Goal: Task Accomplishment & Management: Manage account settings

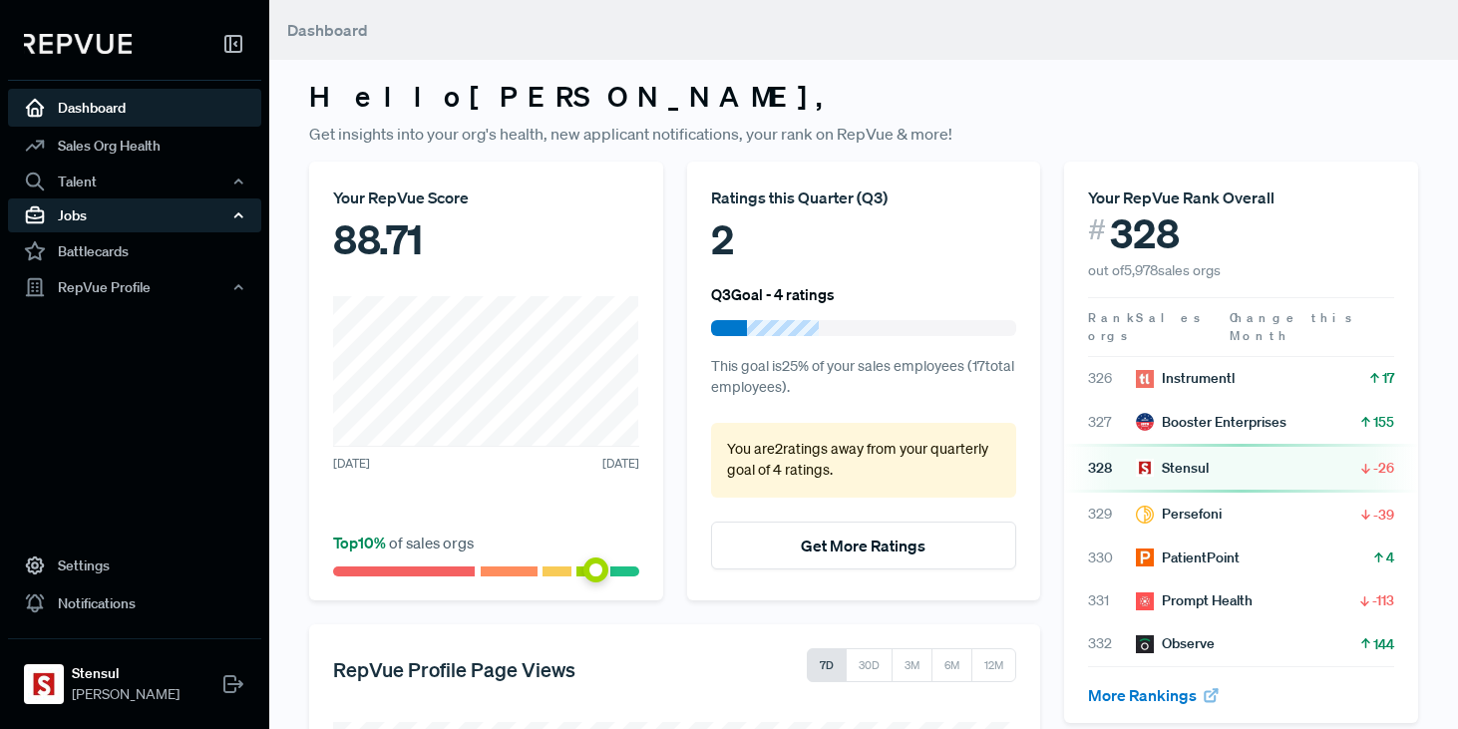
click at [96, 217] on div "Jobs" at bounding box center [134, 215] width 253 height 34
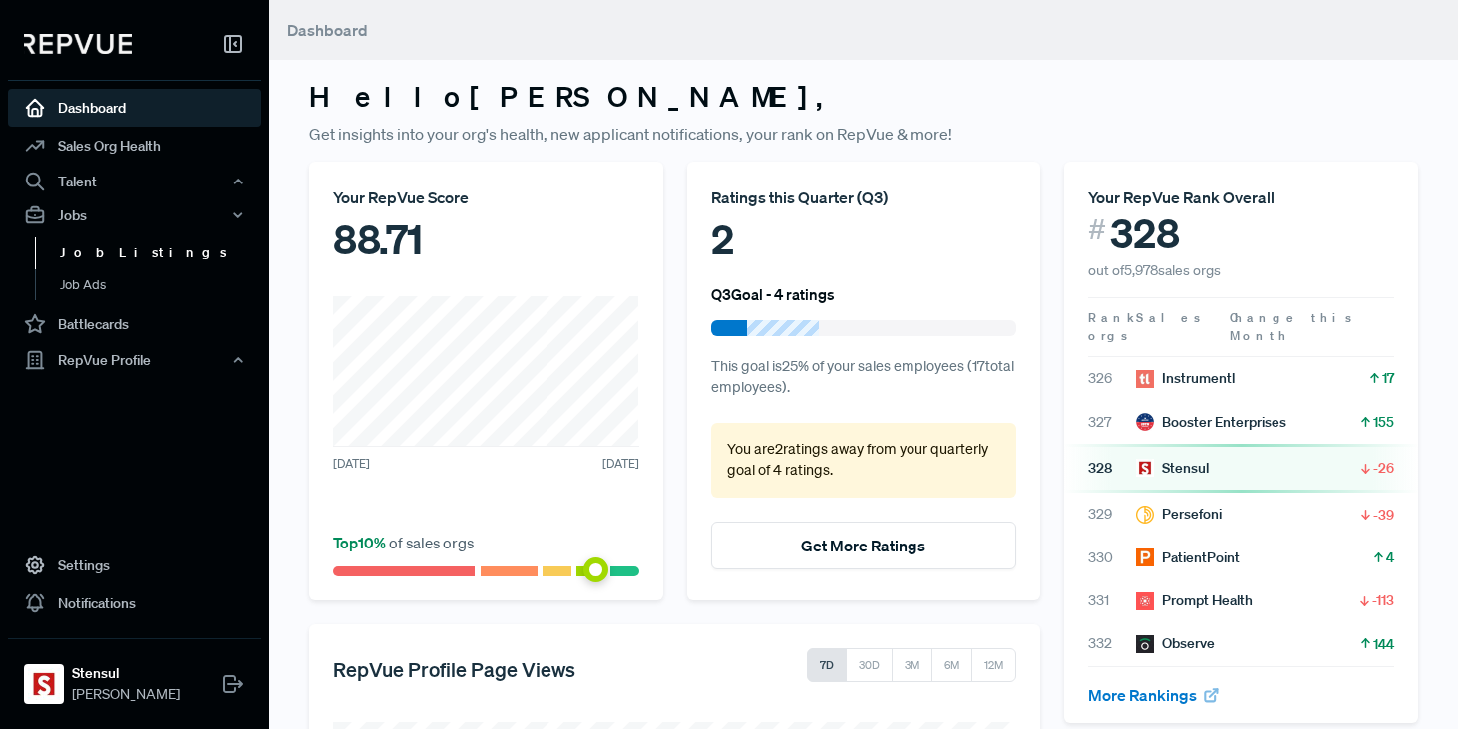
click at [105, 242] on link "Job Listings" at bounding box center [161, 253] width 253 height 32
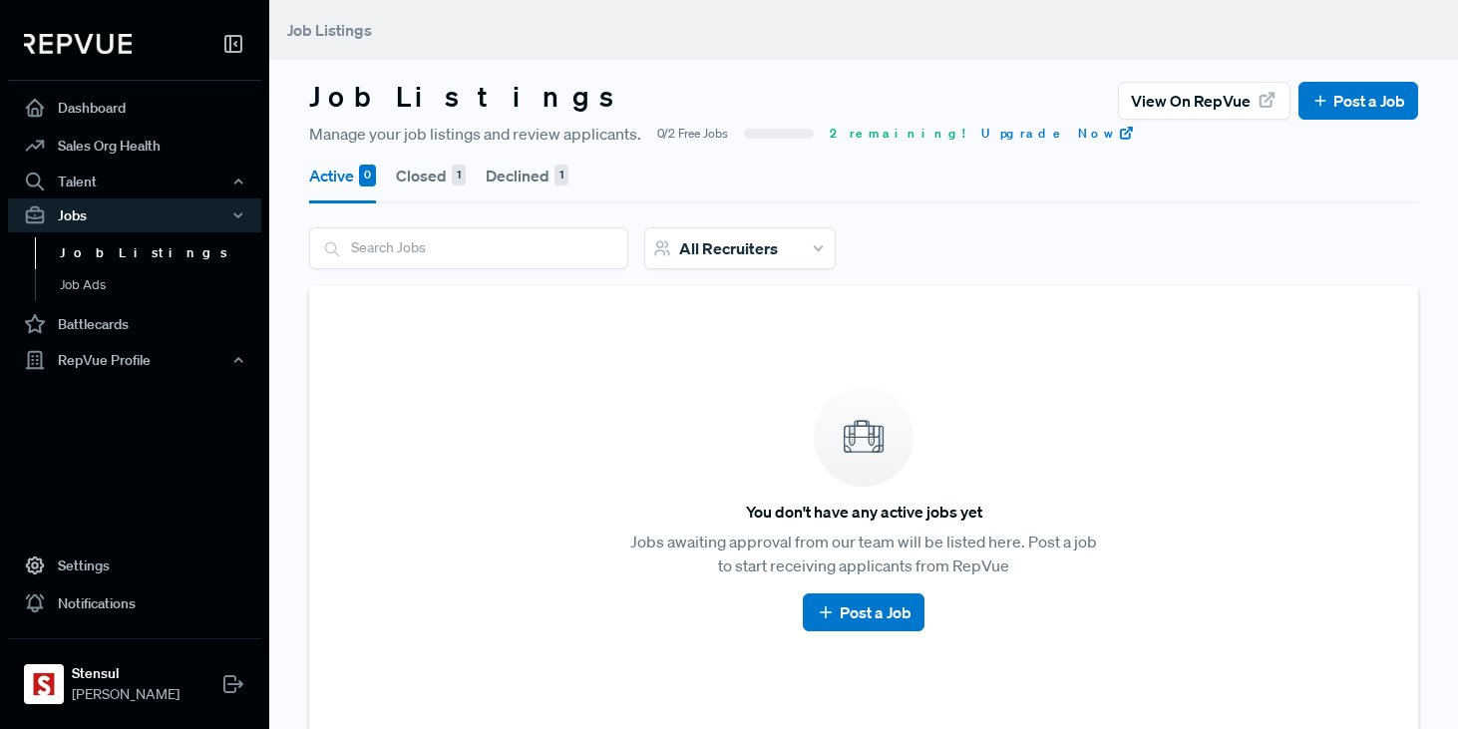
click at [431, 182] on button "Closed 1" at bounding box center [431, 176] width 70 height 56
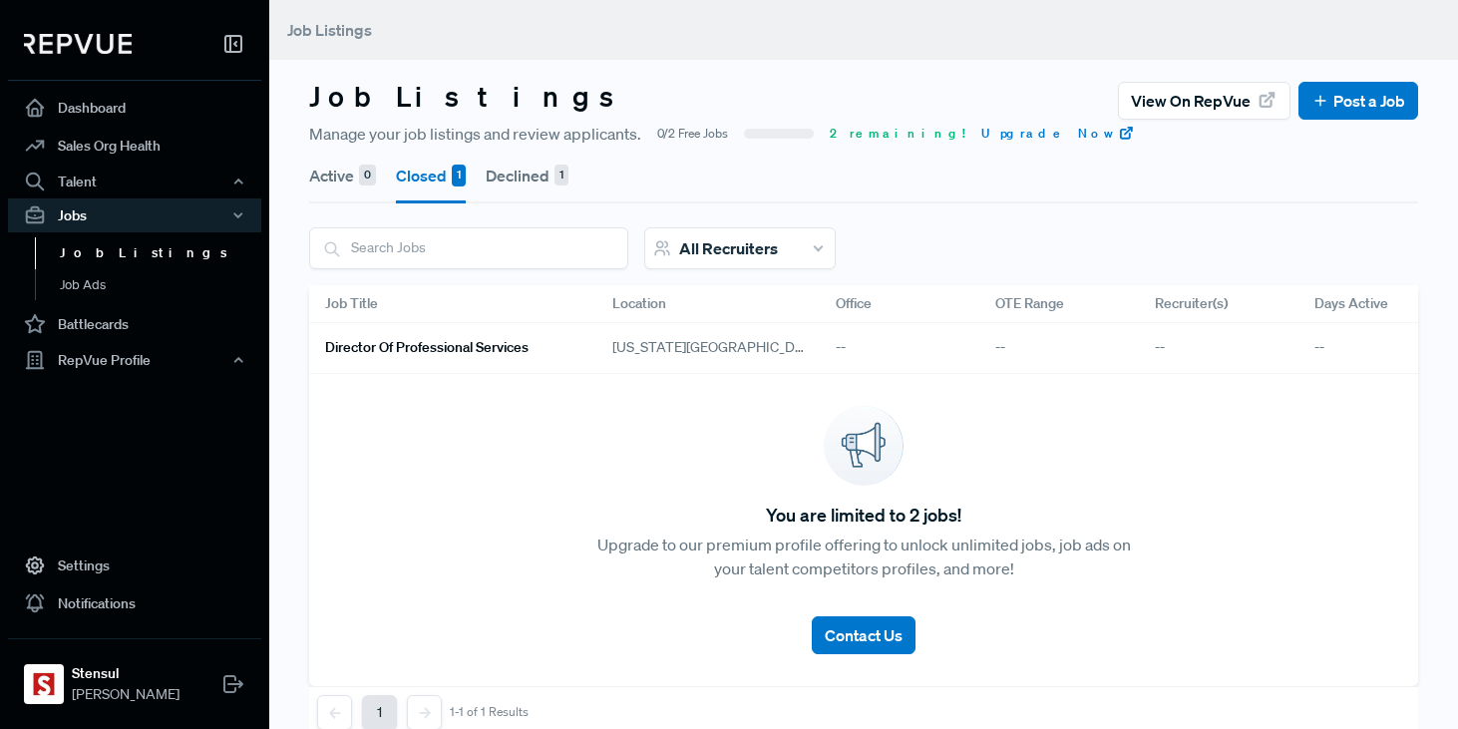
click at [527, 182] on button "Declined 1" at bounding box center [527, 176] width 83 height 56
click at [496, 347] on h6 "Enterprise Account Executive" at bounding box center [417, 347] width 184 height 17
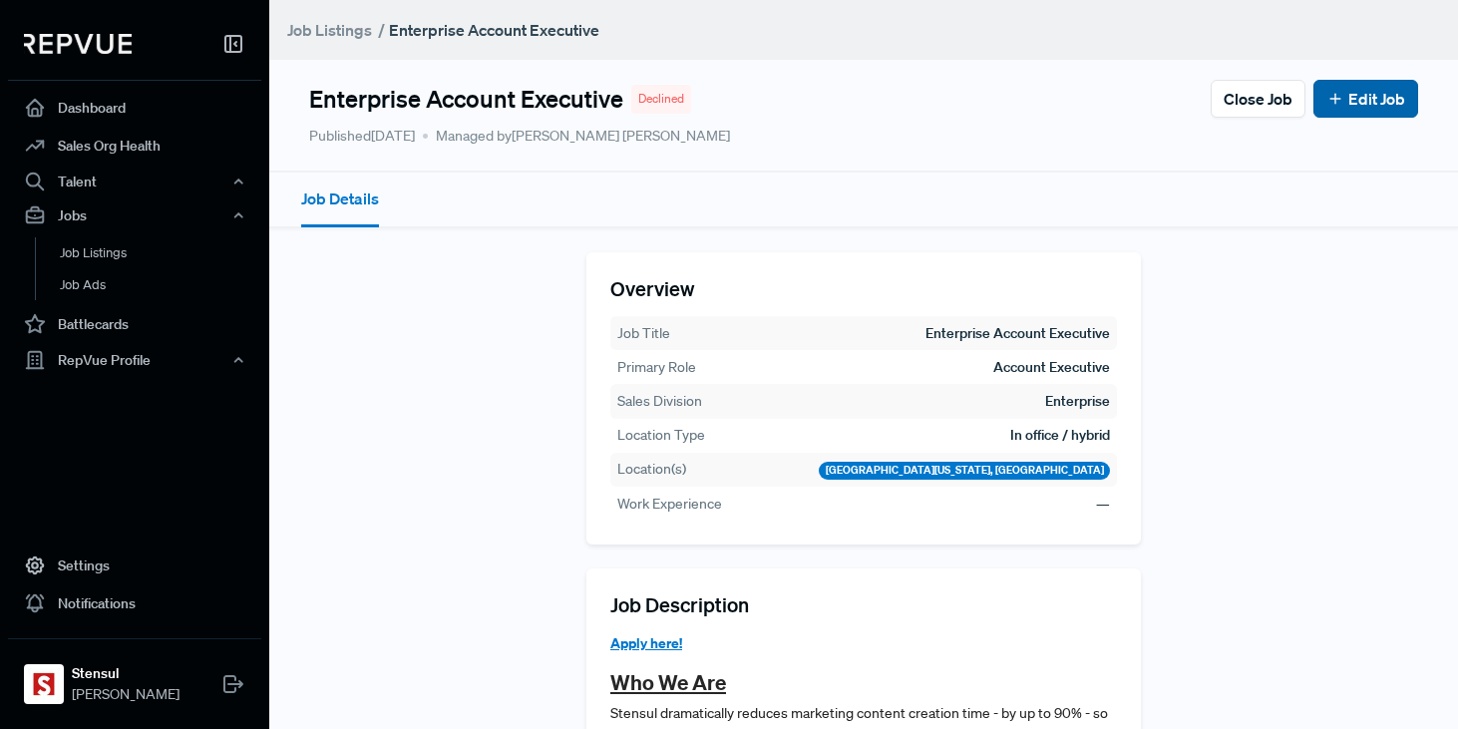
click at [1359, 110] on link "Edit Job" at bounding box center [1365, 99] width 79 height 24
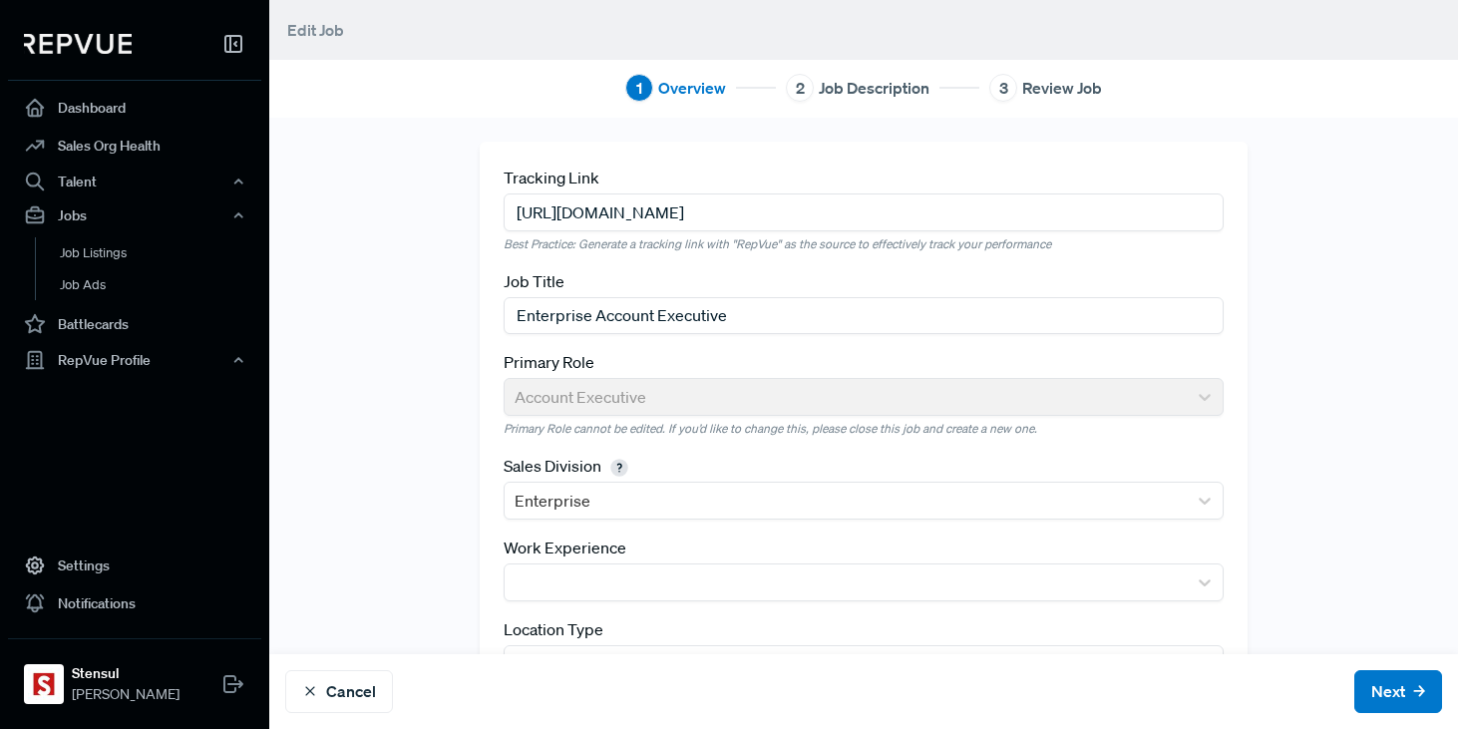
click at [662, 222] on input "[URL][DOMAIN_NAME]" at bounding box center [864, 211] width 721 height 37
paste input "[URL][DOMAIN_NAME]"
type input "[URL][DOMAIN_NAME]"
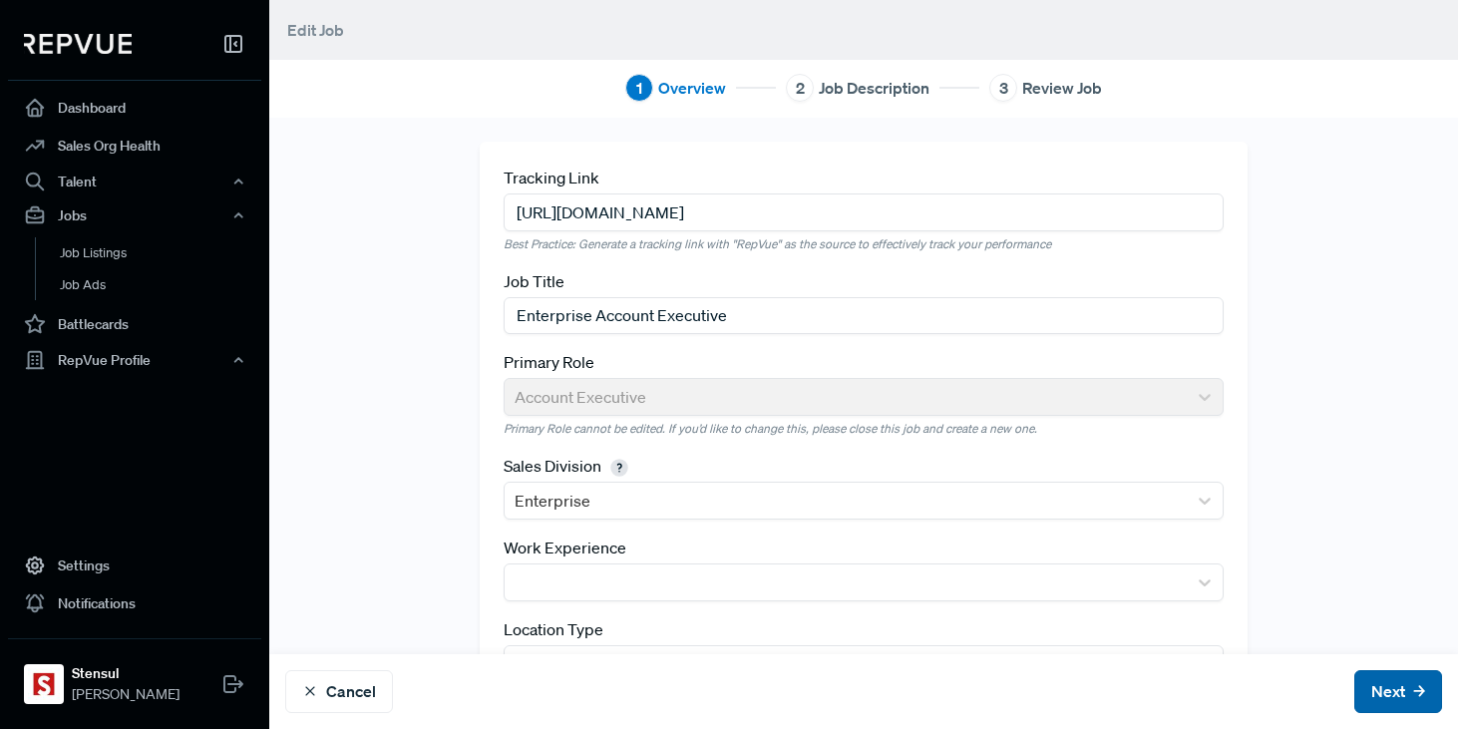
click at [1411, 688] on button "Next" at bounding box center [1398, 691] width 88 height 43
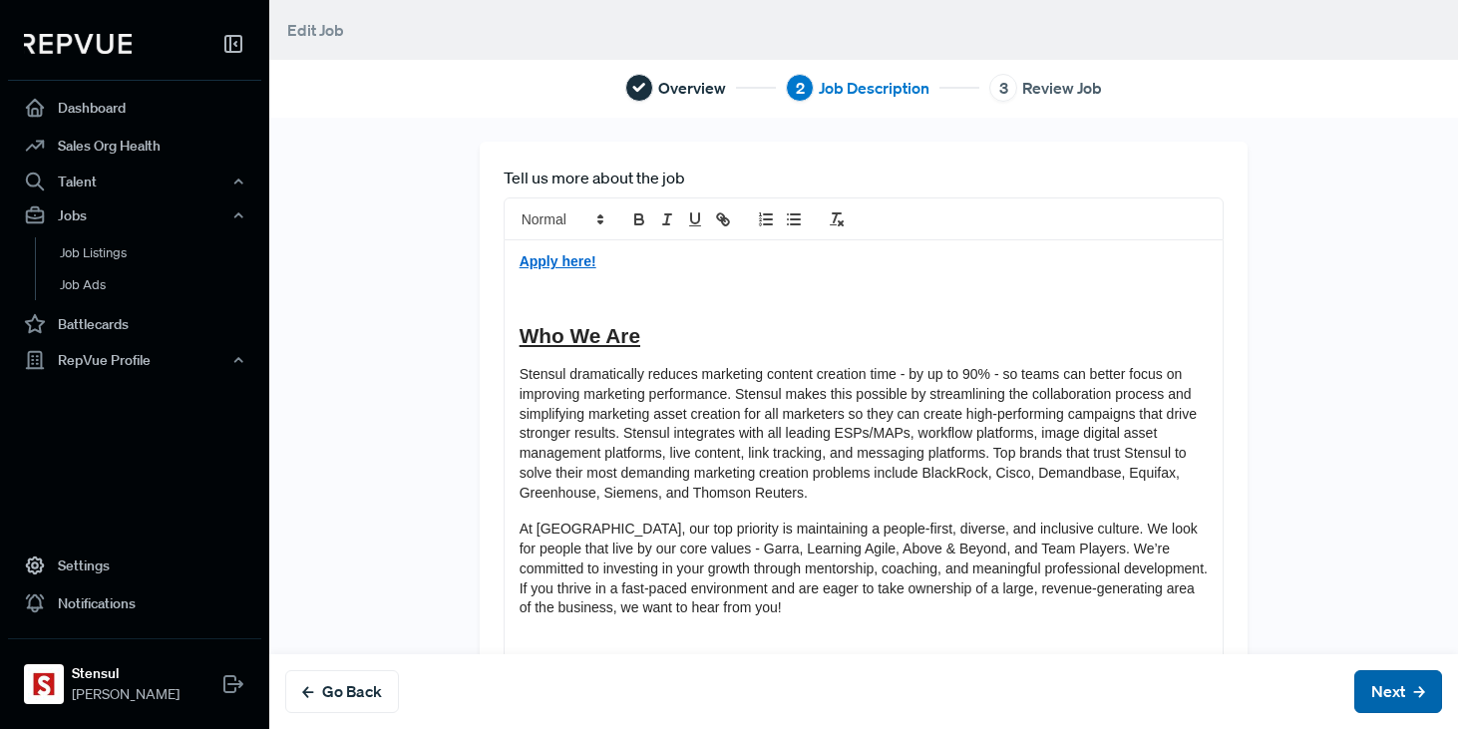
click at [1411, 688] on button "Next" at bounding box center [1398, 691] width 88 height 43
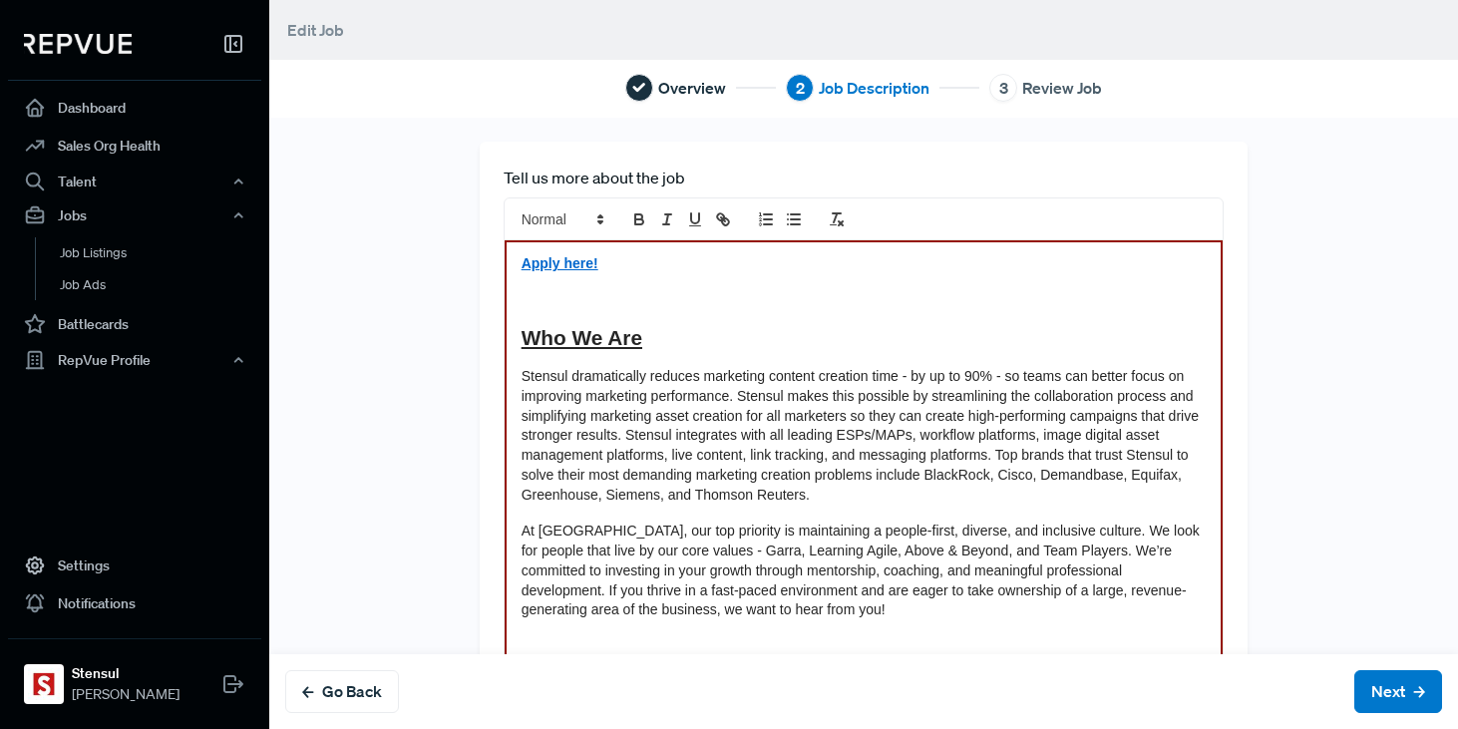
click at [1053, 387] on p "Stensul dramatically reduces marketing content creation time - by up to 90% - s…" at bounding box center [864, 436] width 685 height 139
drag, startPoint x: 529, startPoint y: 338, endPoint x: 512, endPoint y: 266, distance: 73.8
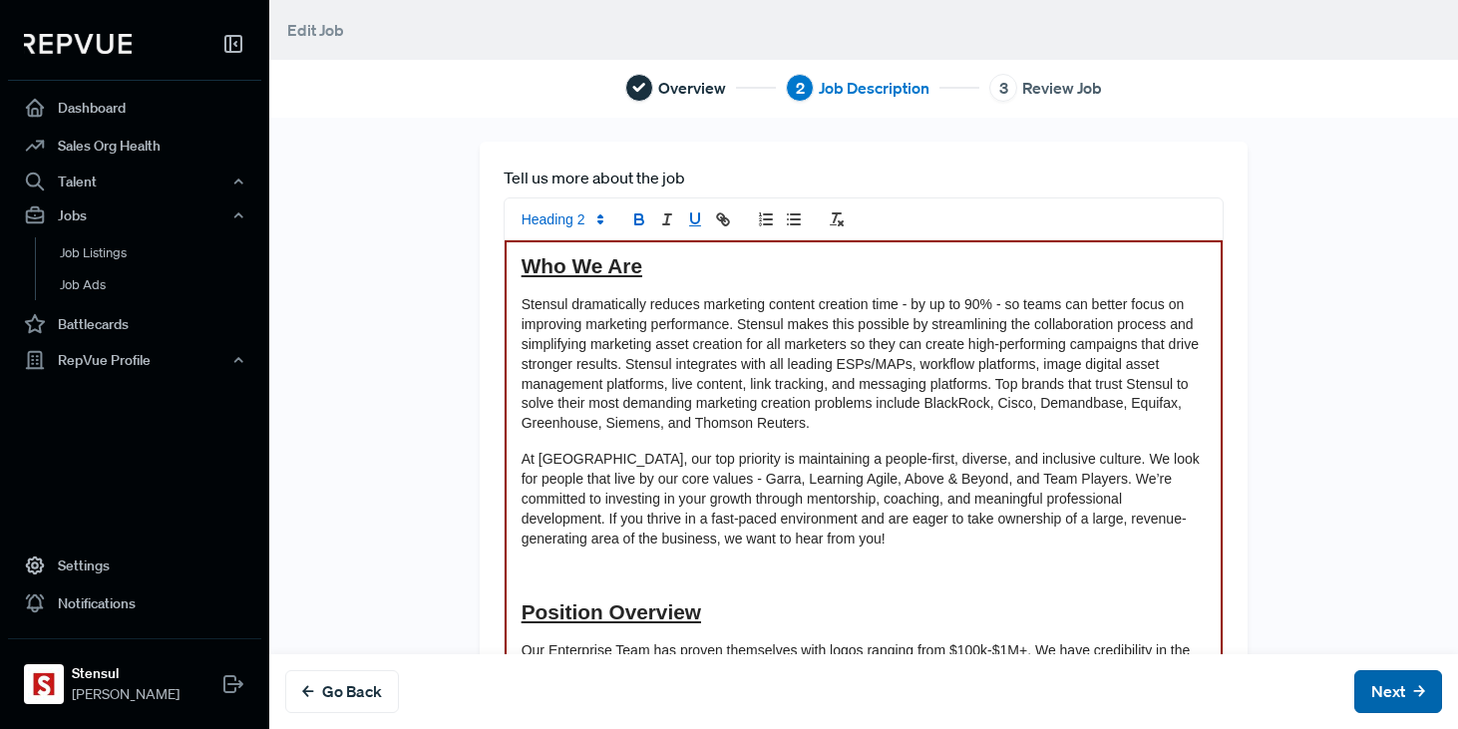
click at [1392, 684] on button "Next" at bounding box center [1398, 691] width 88 height 43
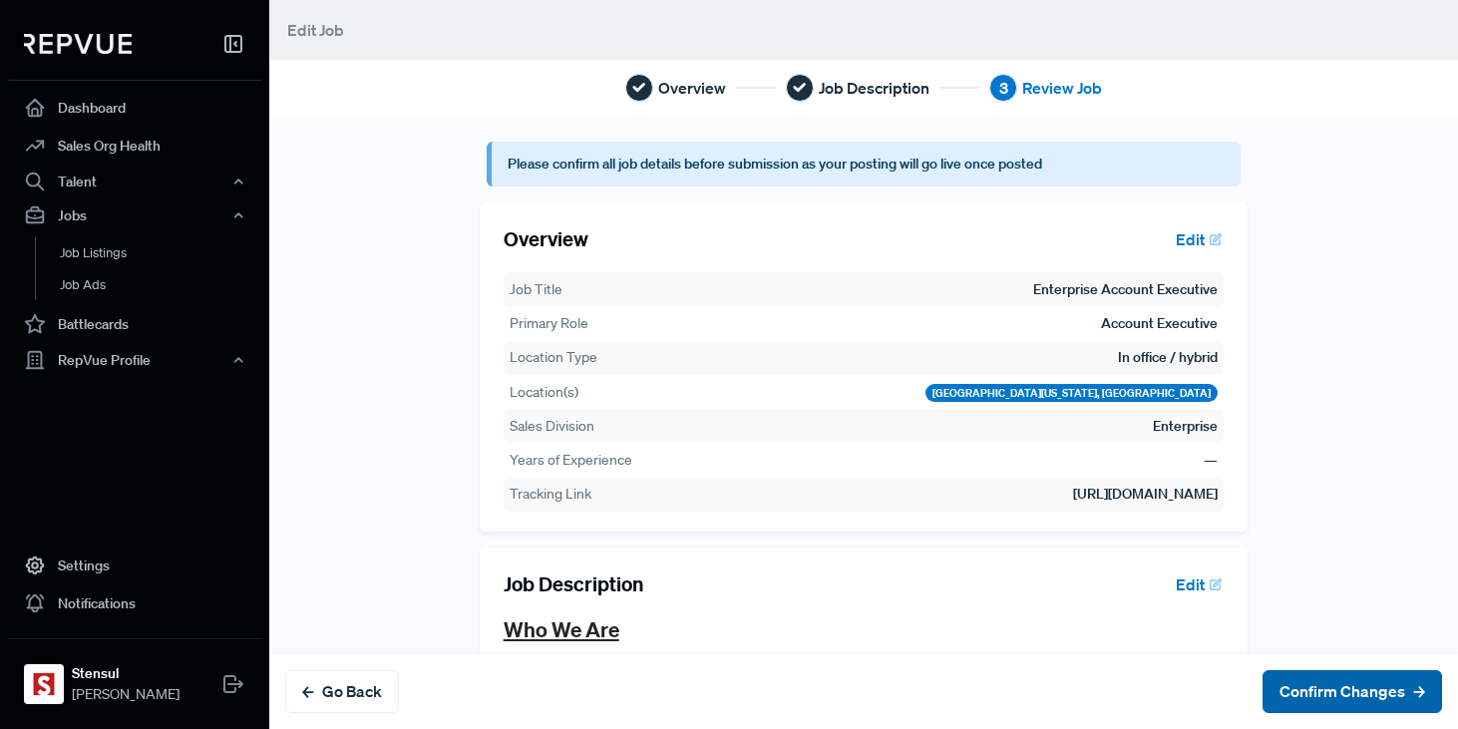
click at [1392, 684] on button "Confirm Changes" at bounding box center [1351, 691] width 179 height 43
